Goal: Transaction & Acquisition: Purchase product/service

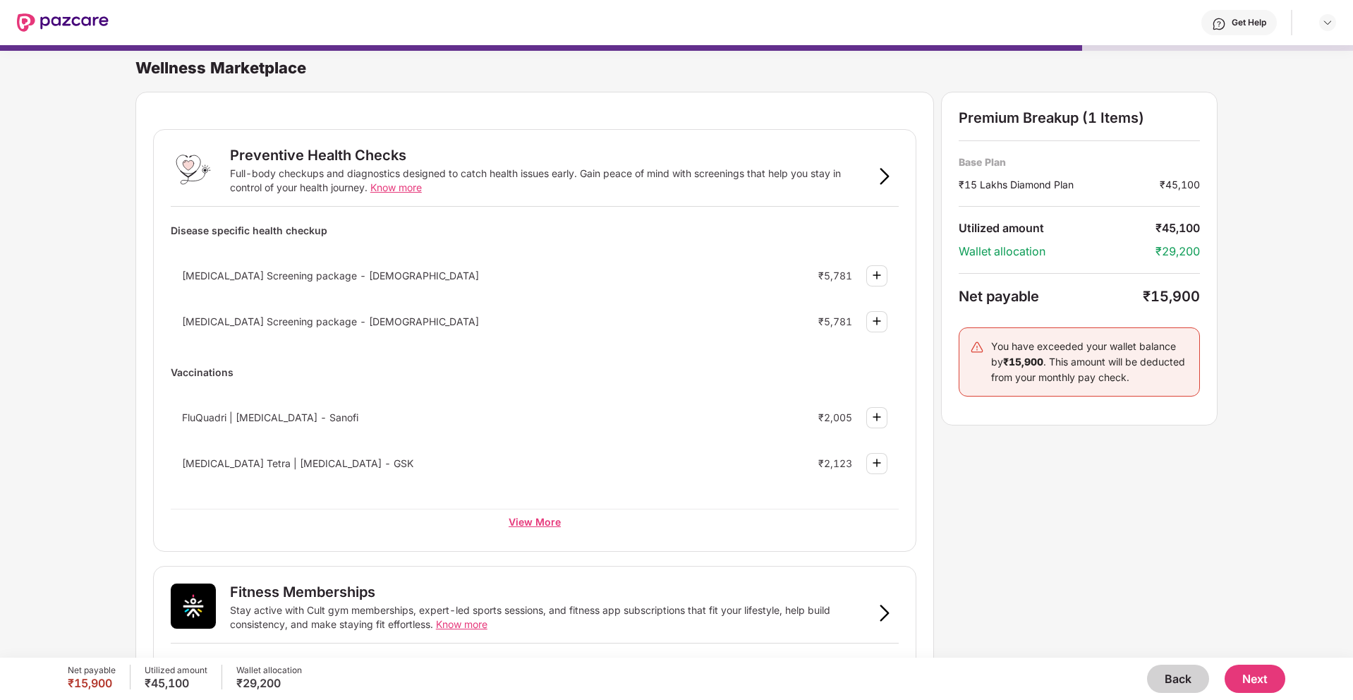
click at [519, 526] on div "View More" at bounding box center [535, 521] width 728 height 25
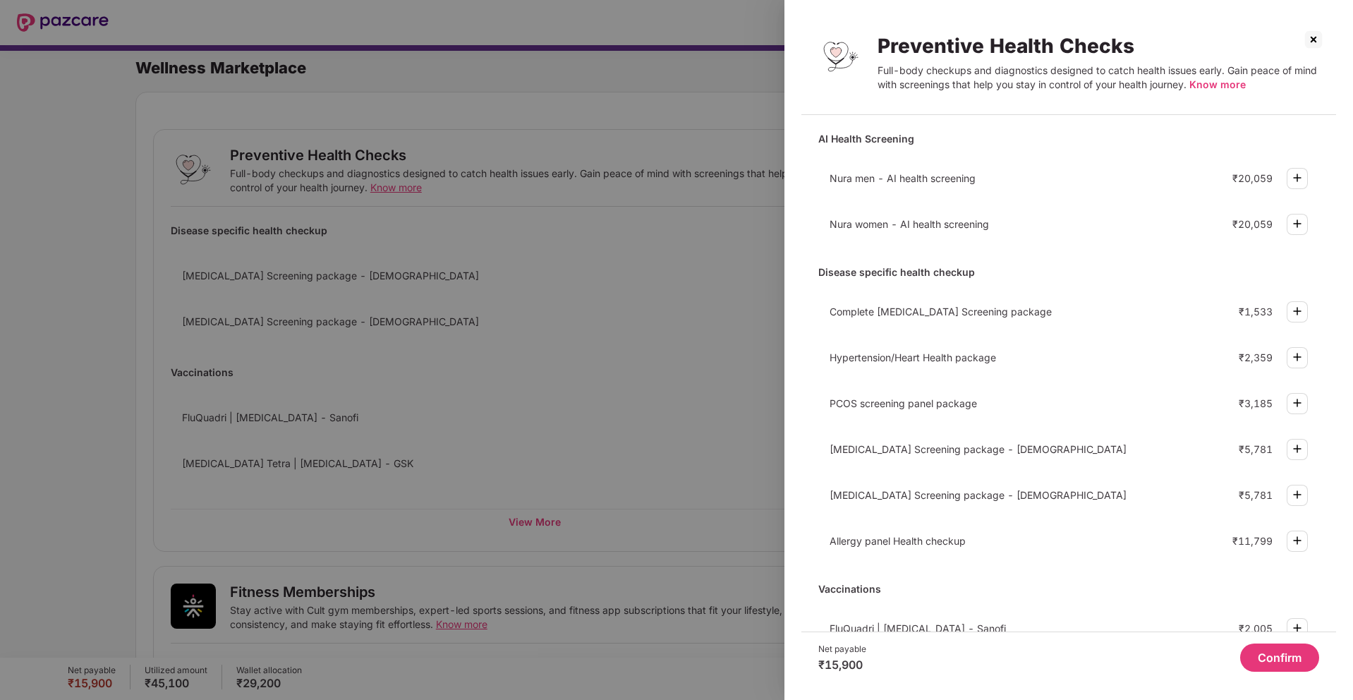
click at [1316, 35] on img at bounding box center [1313, 39] width 23 height 23
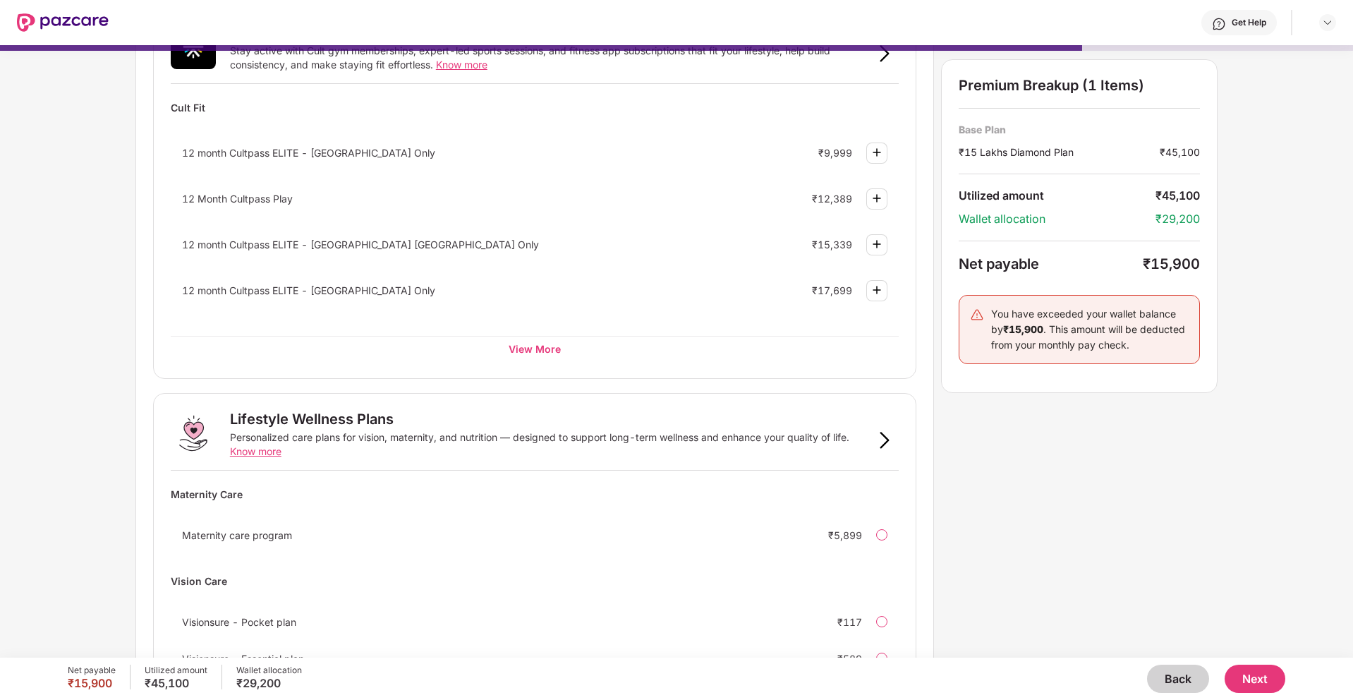
scroll to position [662, 0]
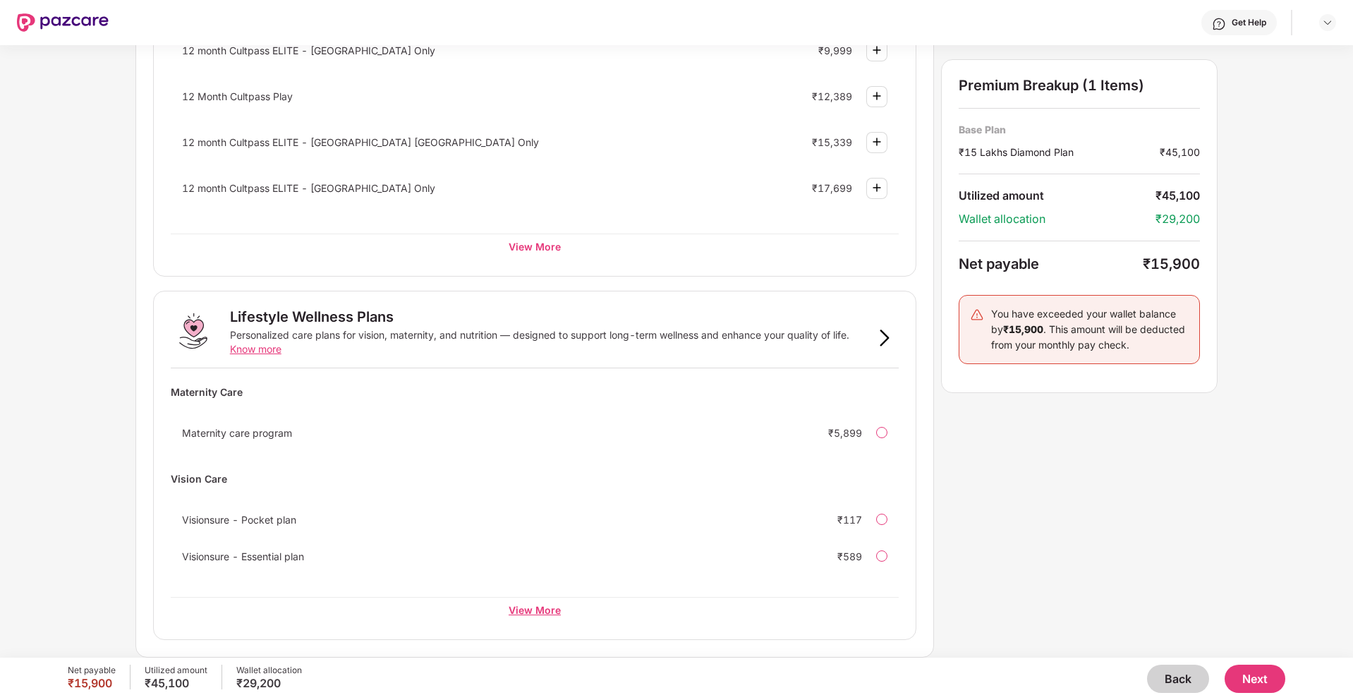
click at [530, 614] on div "View More" at bounding box center [535, 609] width 728 height 25
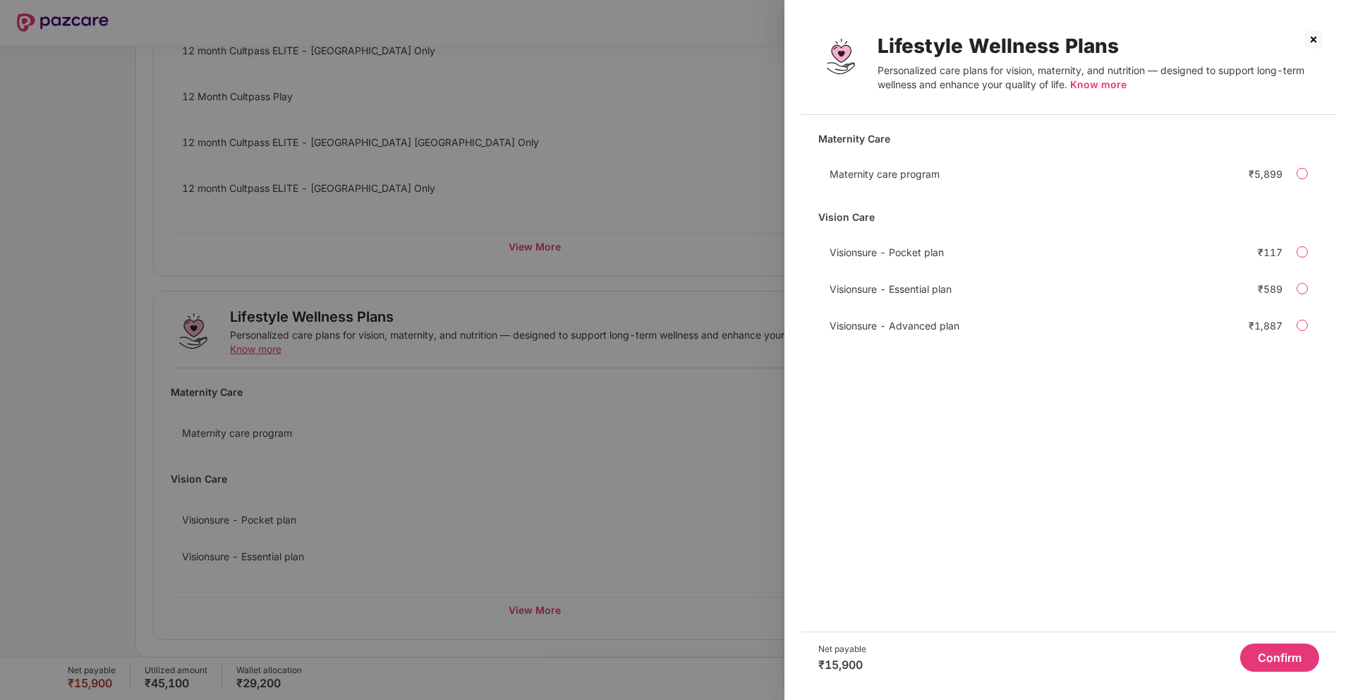
click at [1314, 40] on img at bounding box center [1313, 39] width 23 height 23
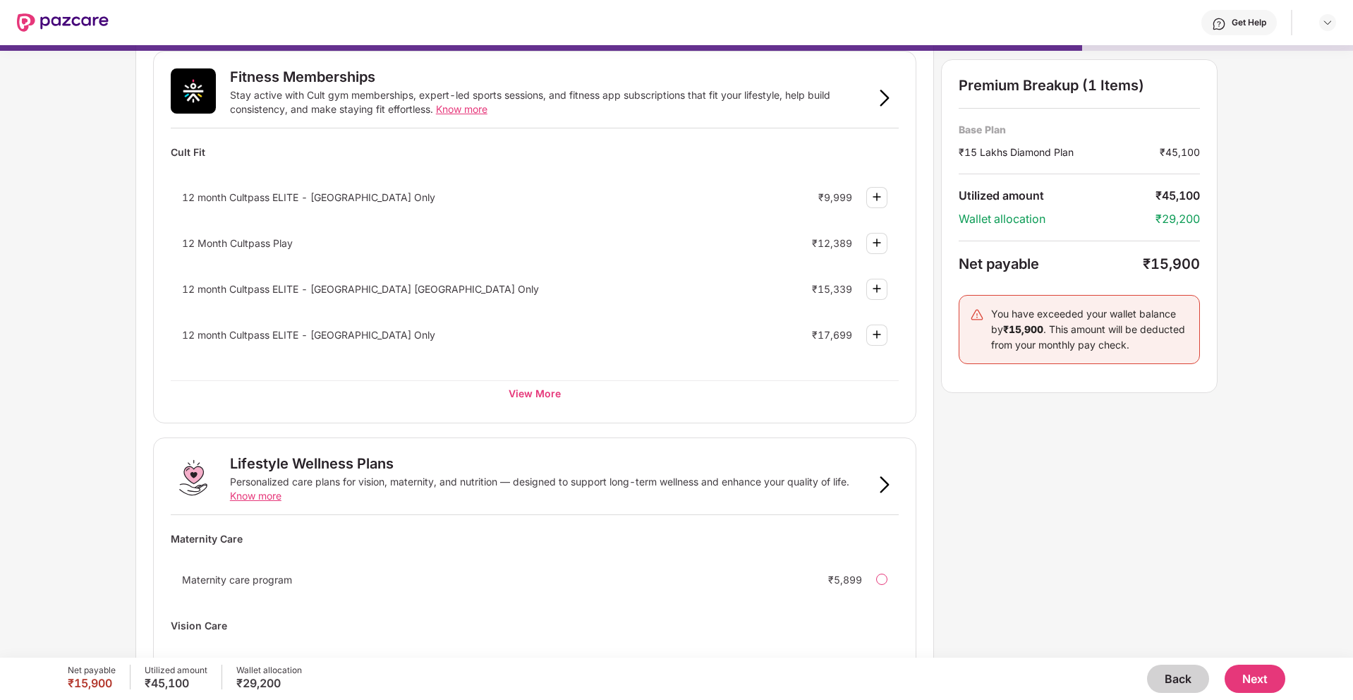
scroll to position [488, 0]
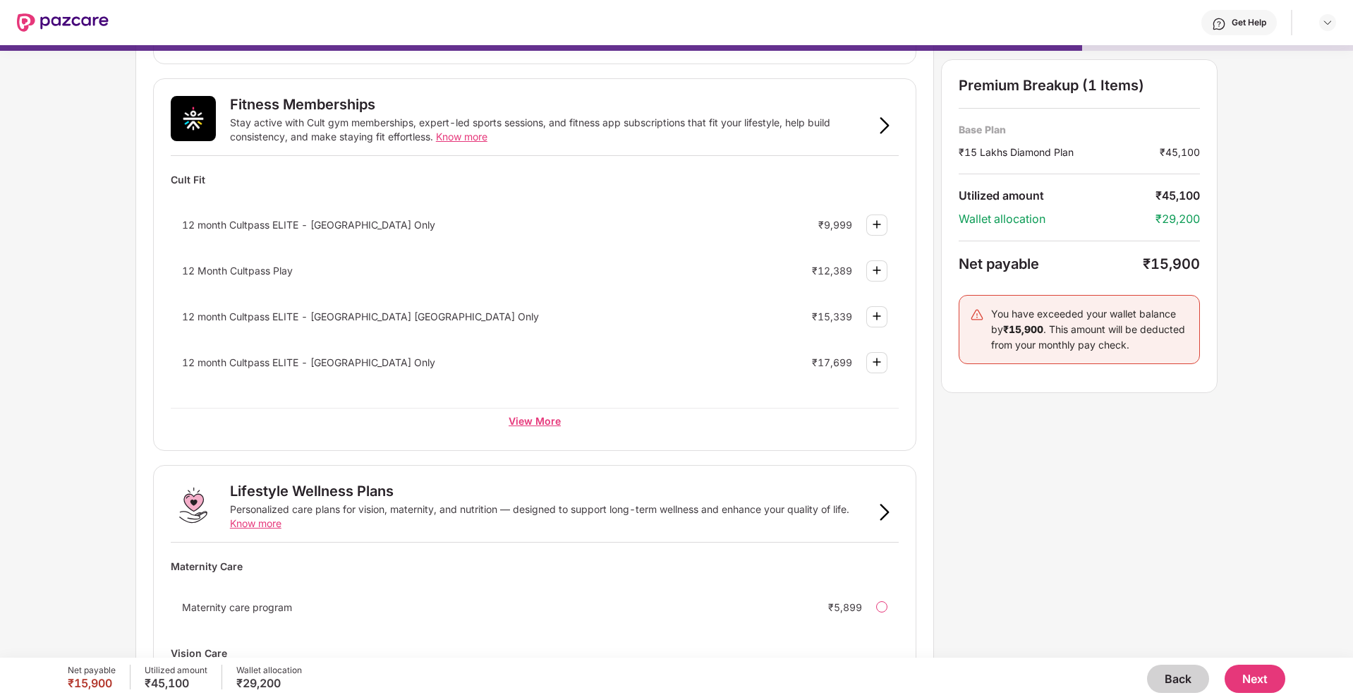
click at [531, 425] on div "View More" at bounding box center [535, 420] width 728 height 25
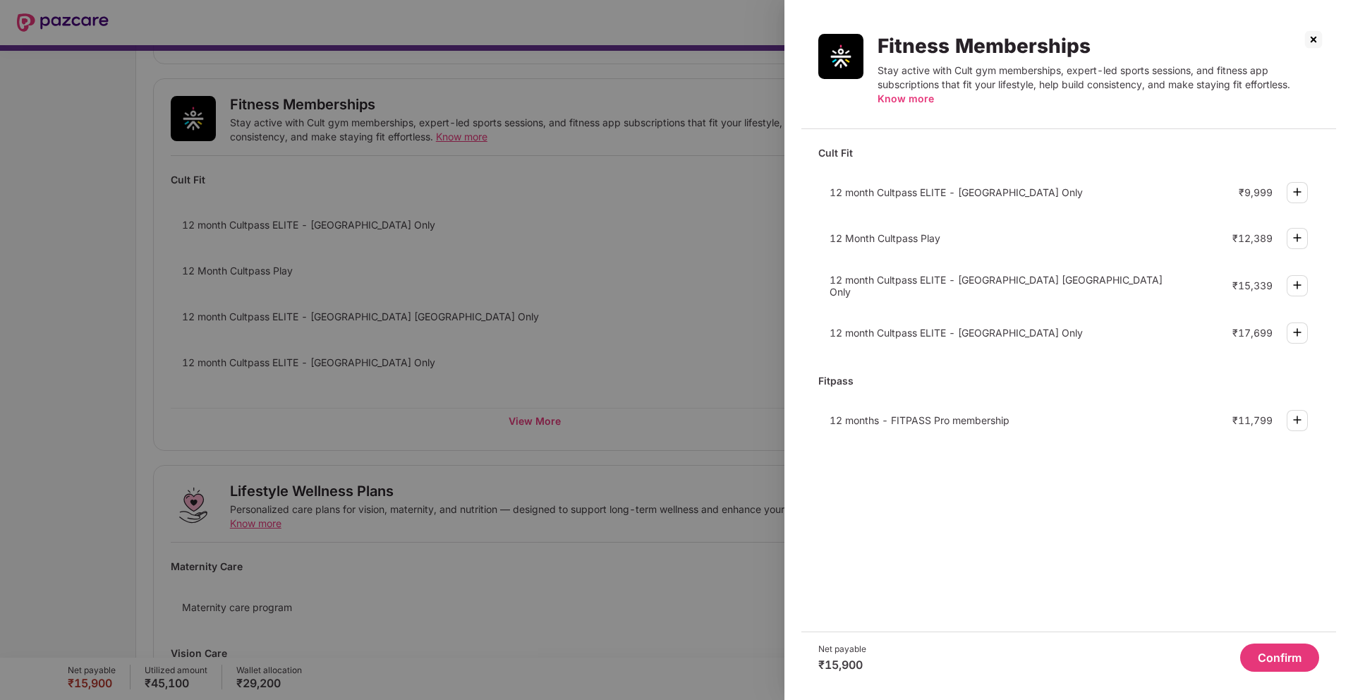
click at [1313, 46] on img at bounding box center [1313, 39] width 23 height 23
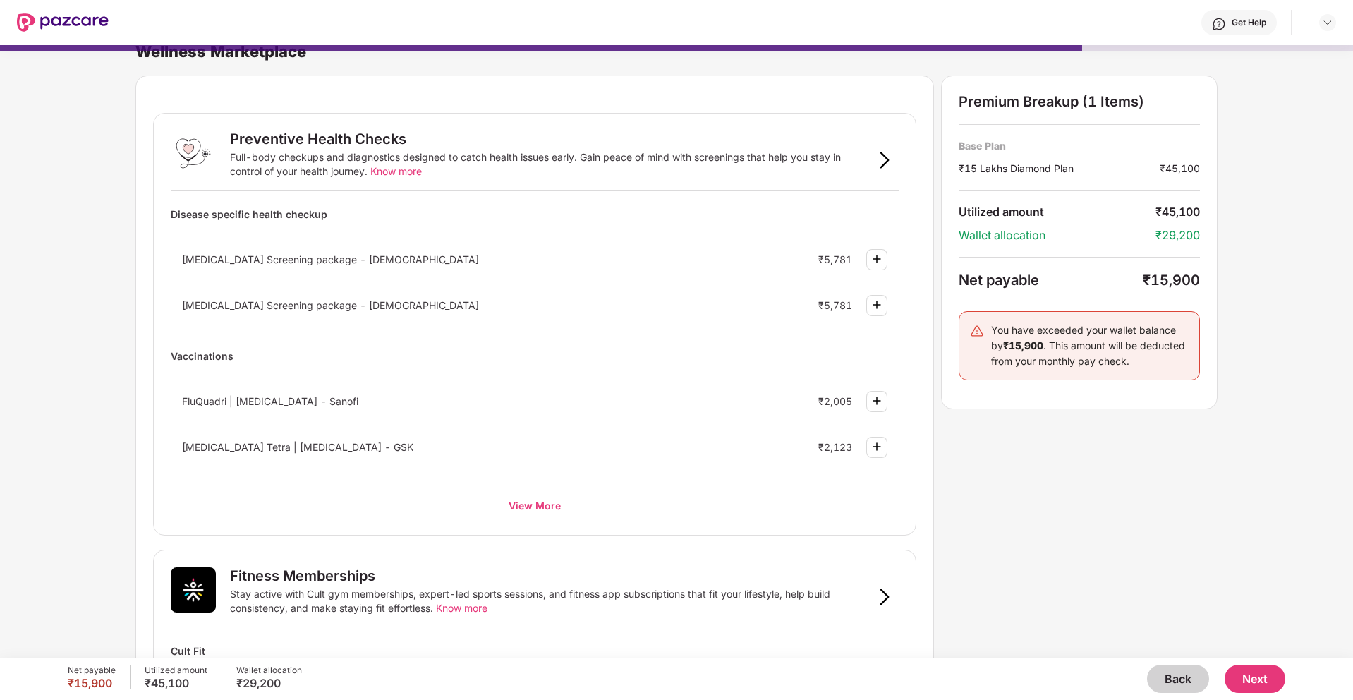
scroll to position [0, 0]
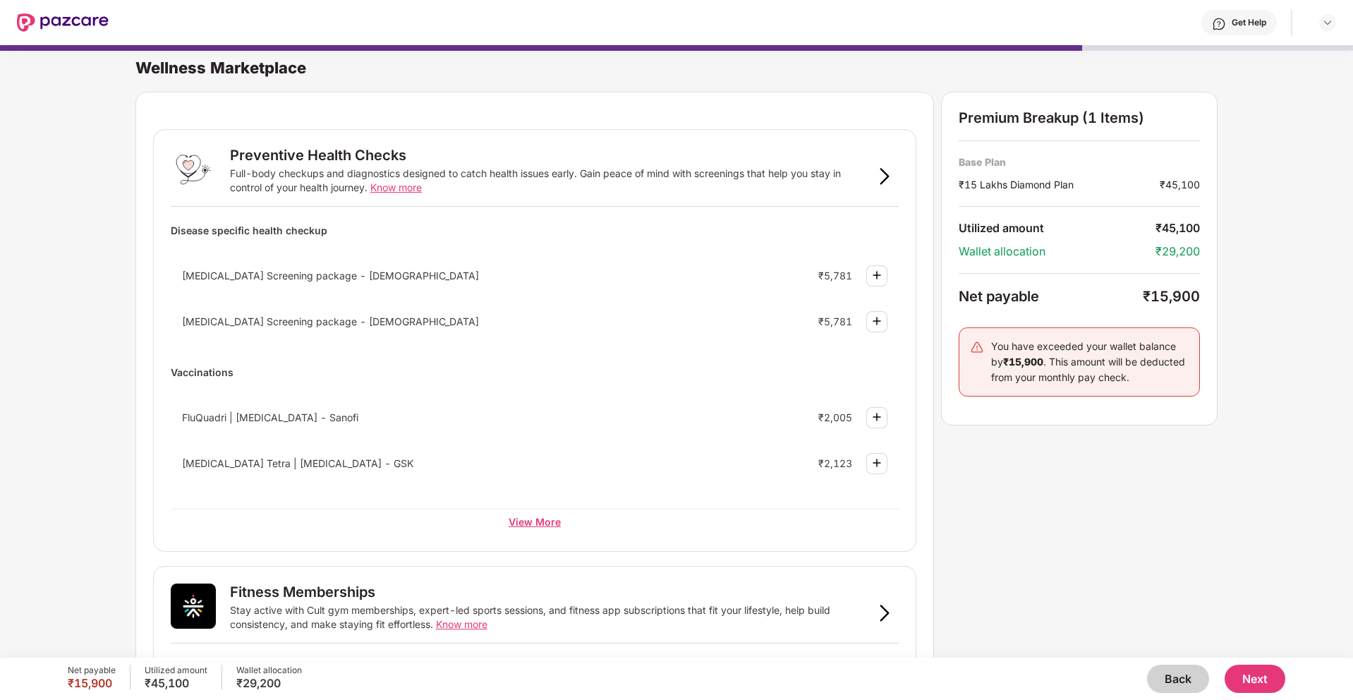
click at [512, 520] on div "View More" at bounding box center [535, 521] width 728 height 25
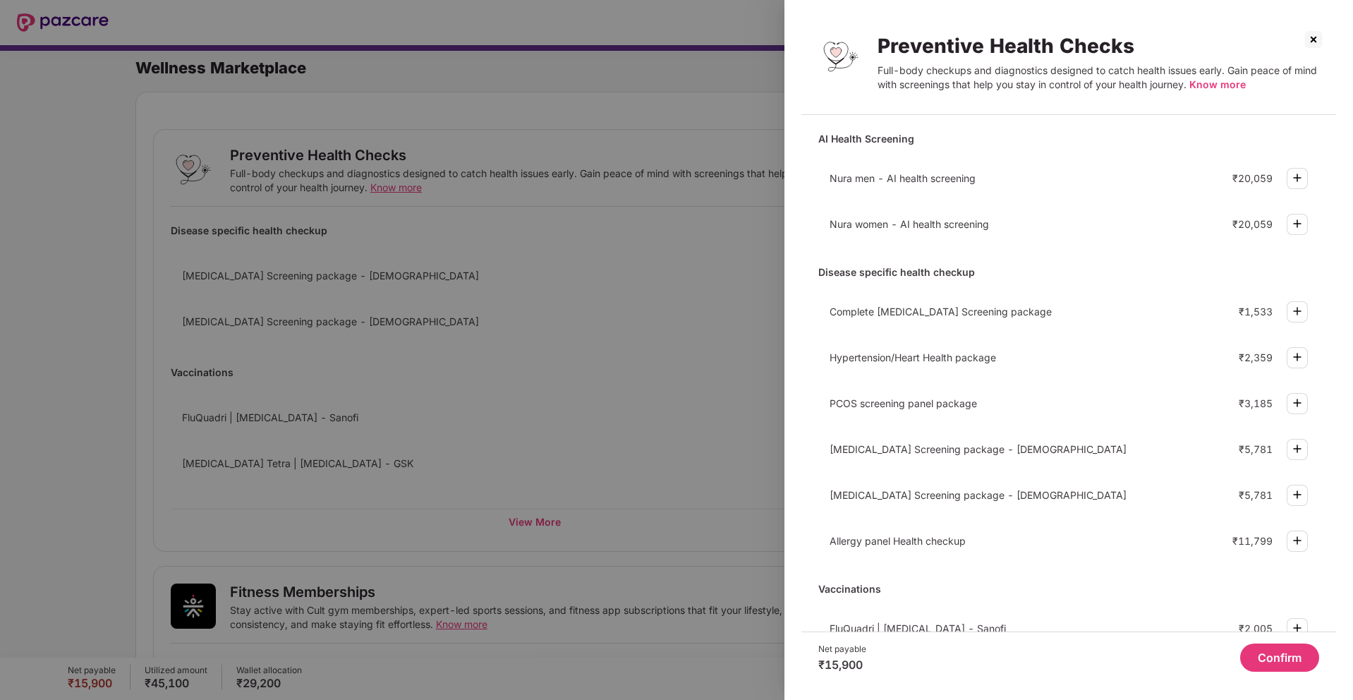
click at [1219, 86] on span "Know more" at bounding box center [1218, 84] width 56 height 12
click at [1290, 178] on img at bounding box center [1297, 177] width 17 height 17
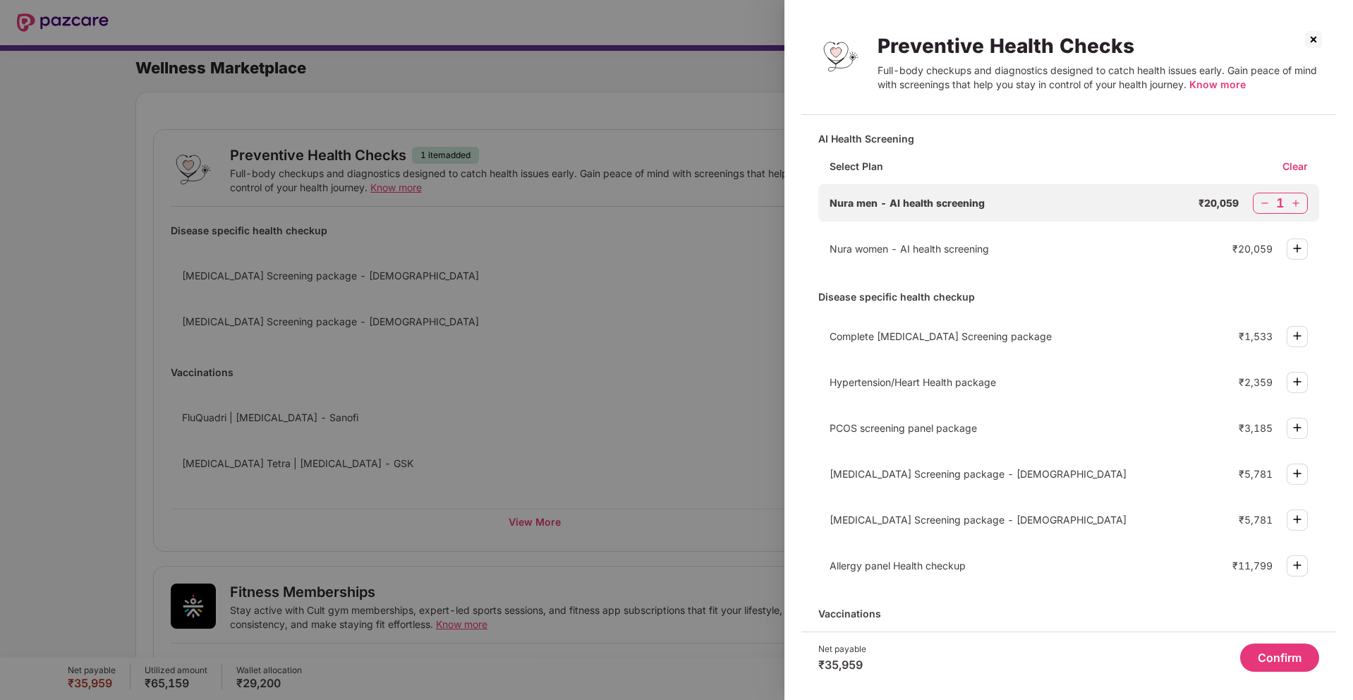
click at [1264, 203] on img at bounding box center [1265, 203] width 14 height 14
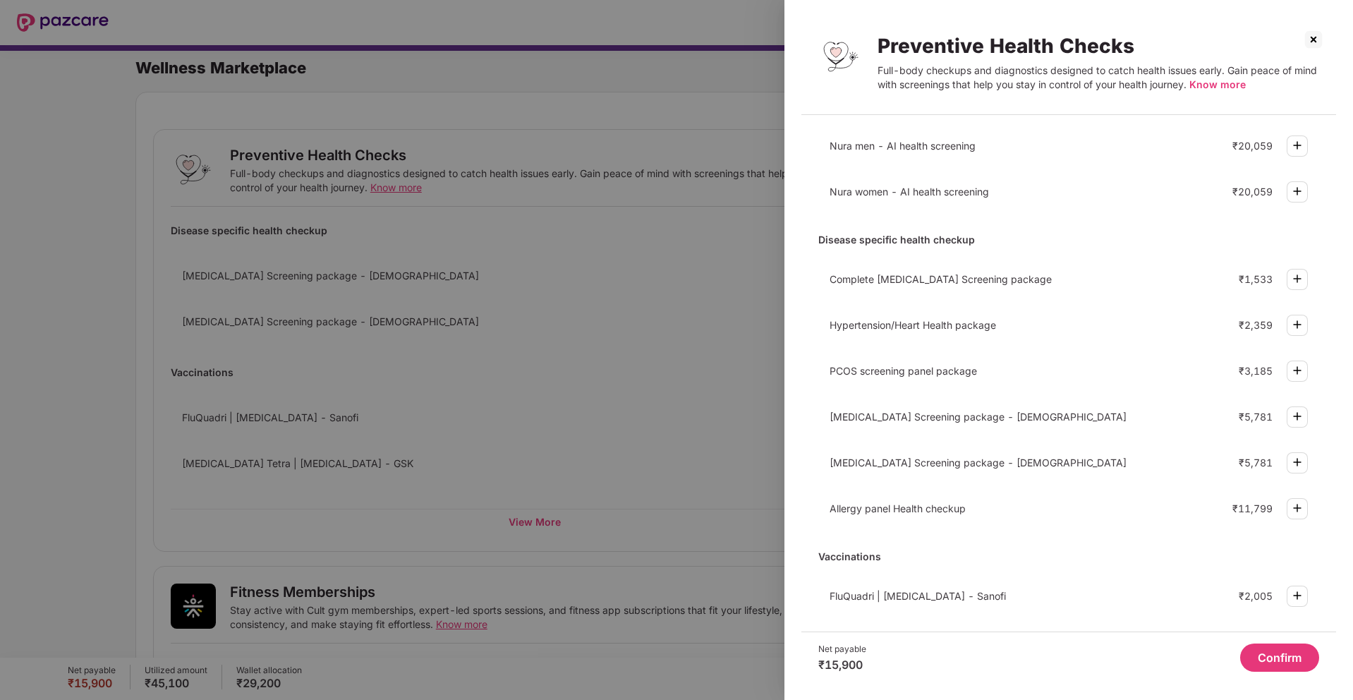
scroll to position [35, 0]
click at [1292, 461] on img at bounding box center [1297, 460] width 17 height 17
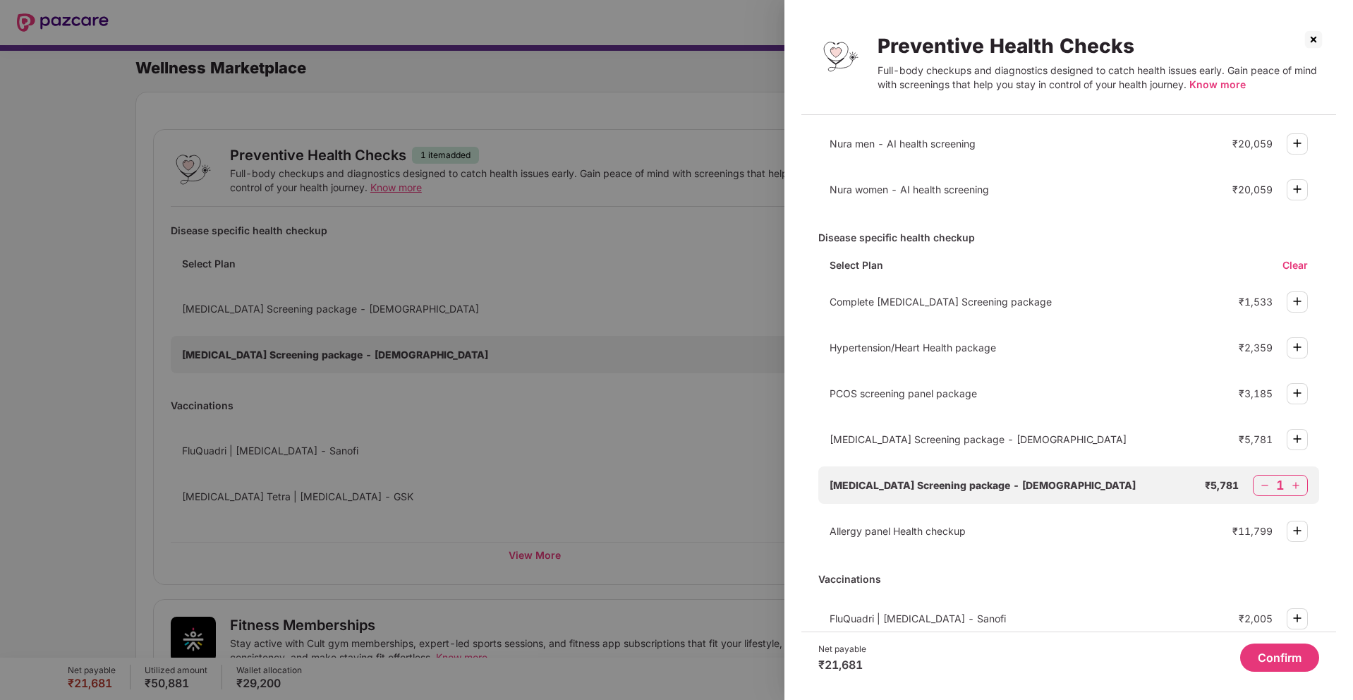
click at [1295, 345] on img at bounding box center [1297, 347] width 17 height 17
click at [1296, 304] on img at bounding box center [1297, 301] width 17 height 17
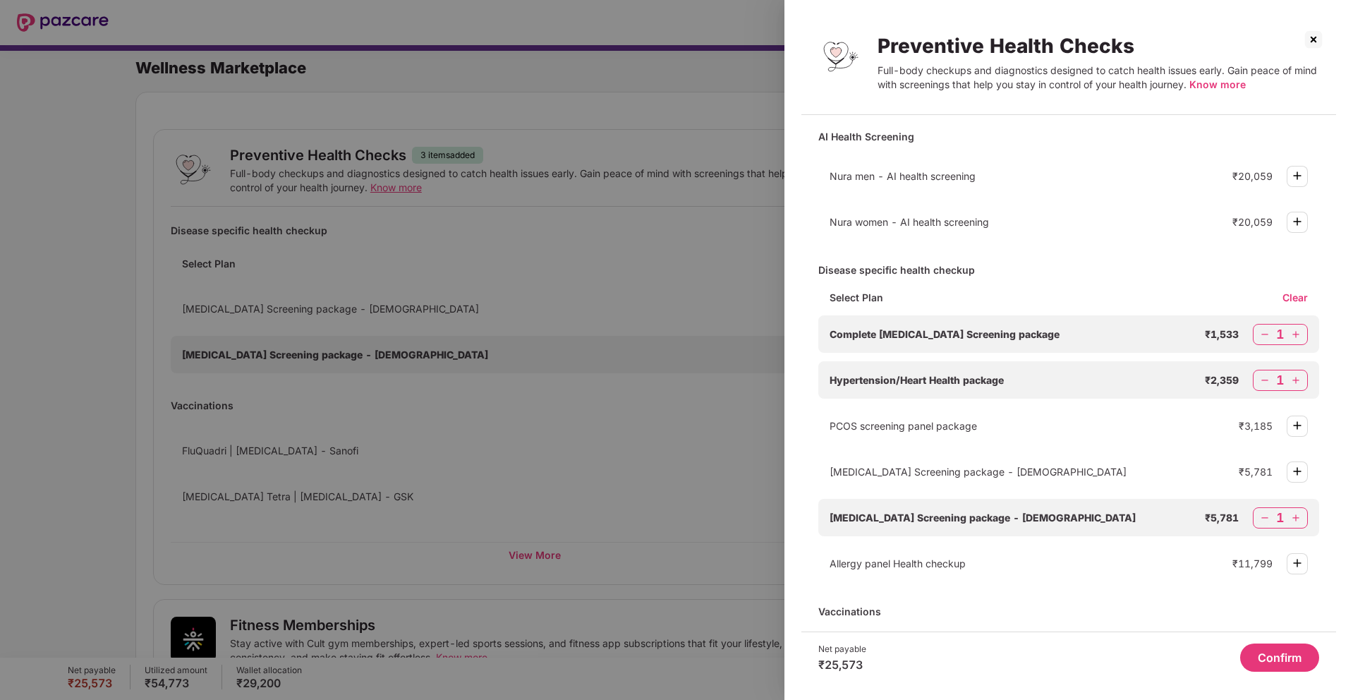
scroll to position [0, 0]
click at [1259, 380] on img at bounding box center [1265, 382] width 14 height 14
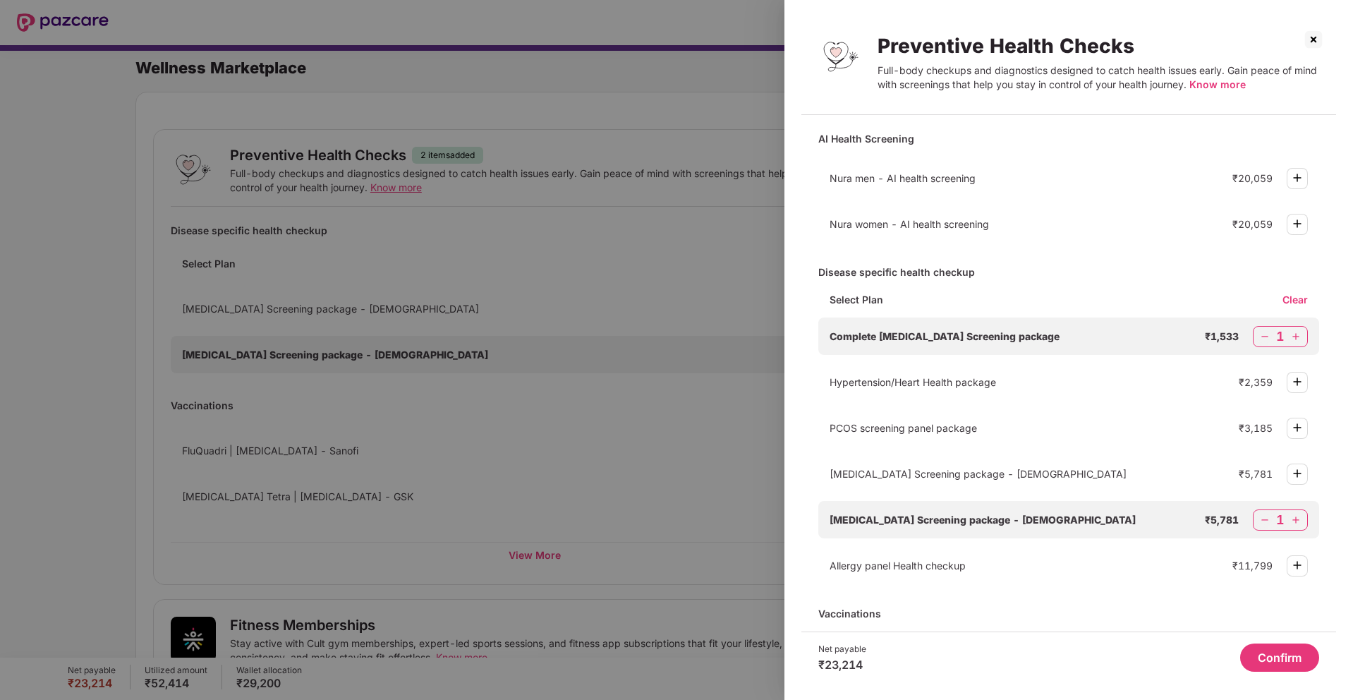
click at [1259, 337] on img at bounding box center [1265, 336] width 14 height 14
click at [1262, 518] on img at bounding box center [1265, 520] width 14 height 14
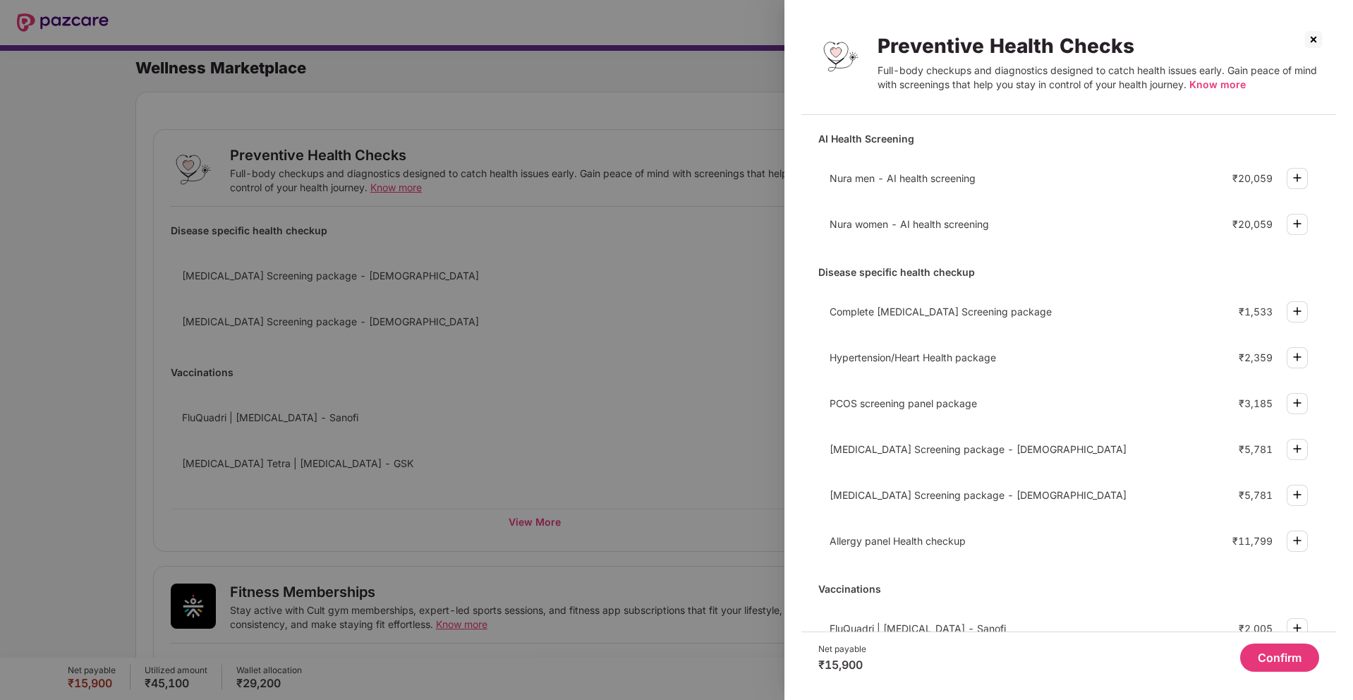
click at [1253, 650] on button "Confirm" at bounding box center [1279, 657] width 79 height 28
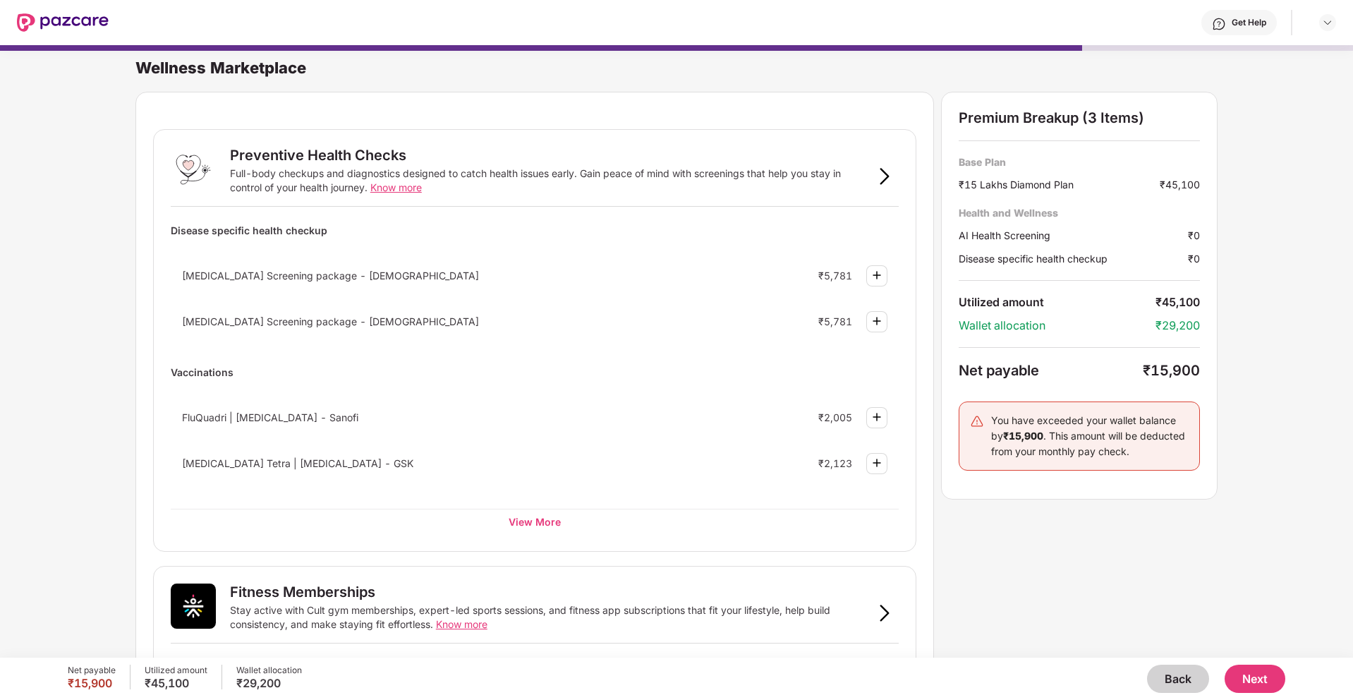
click at [1020, 411] on div "You have exceeded your wallet balance by ₹15,900 . This amount will be deducted…" at bounding box center [1079, 435] width 241 height 69
click at [1029, 177] on div "₹15 Lakhs Diamond Plan" at bounding box center [1059, 184] width 201 height 15
click at [1103, 219] on div "Health and Wellness" at bounding box center [1079, 212] width 241 height 13
click at [1128, 236] on div "AI Health Screening" at bounding box center [1073, 235] width 229 height 15
click at [1128, 260] on div "Disease specific health checkup" at bounding box center [1073, 258] width 229 height 15
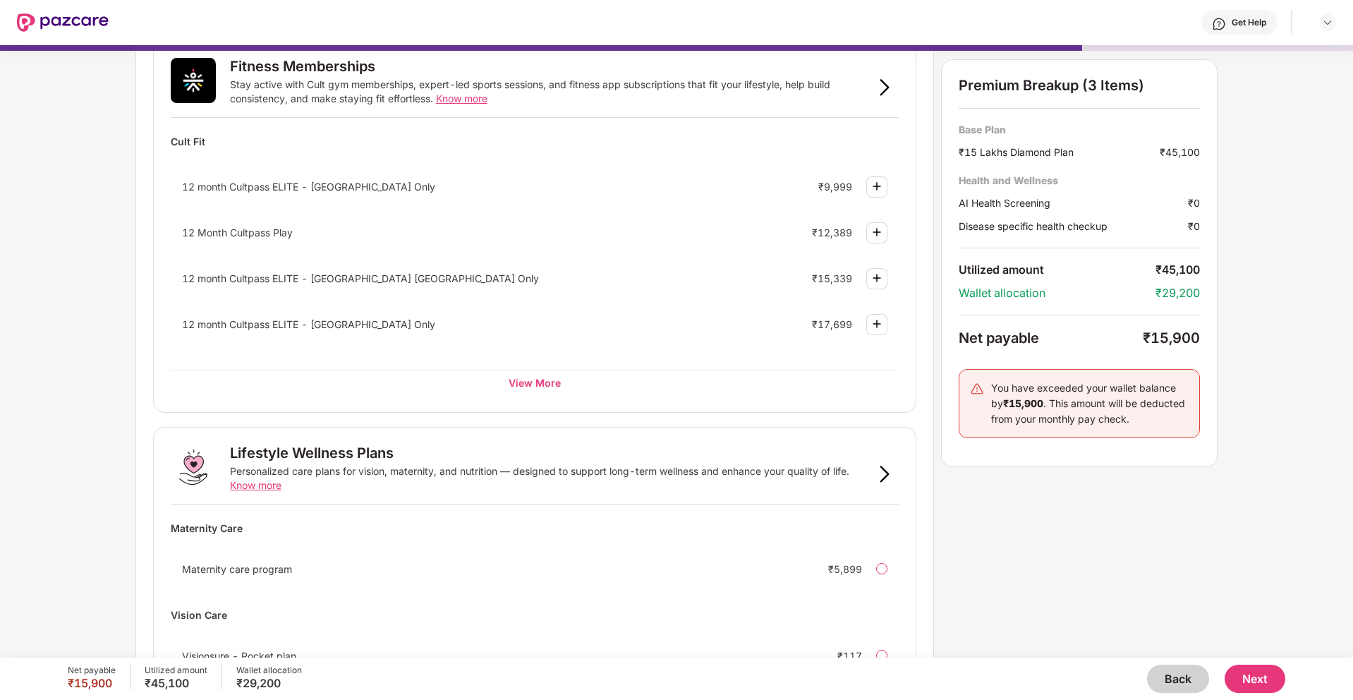
scroll to position [662, 0]
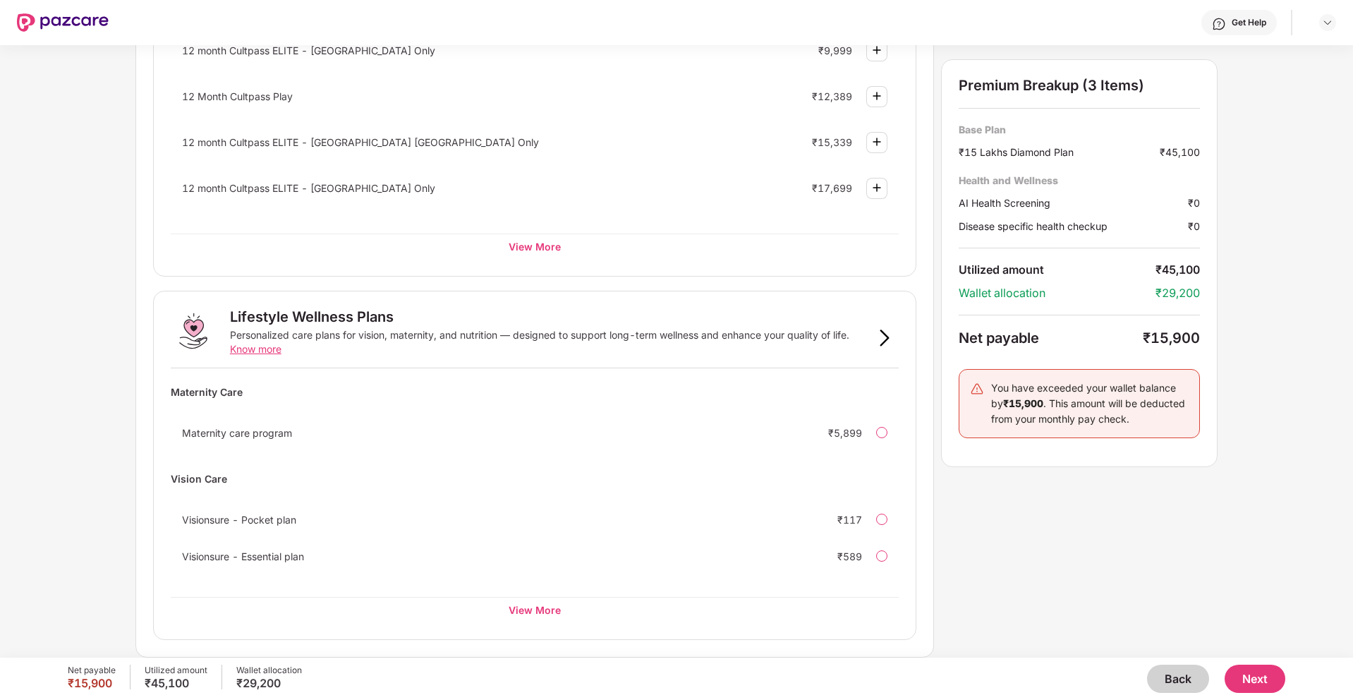
click at [1268, 682] on button "Next" at bounding box center [1255, 679] width 61 height 28
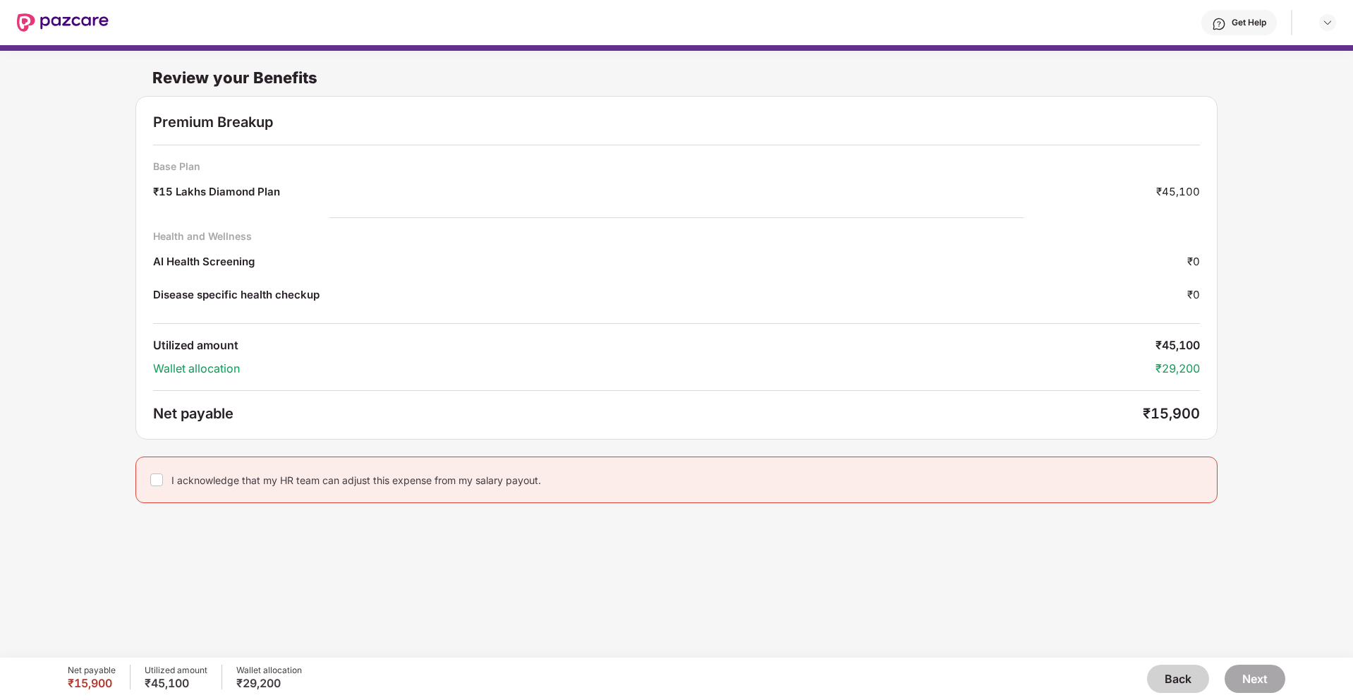
click at [291, 480] on div "I acknowledge that my HR team can adjust this expense from my salary payout." at bounding box center [356, 479] width 370 height 13
click at [1264, 668] on button "Next" at bounding box center [1255, 679] width 61 height 28
